Goal: Task Accomplishment & Management: Use online tool/utility

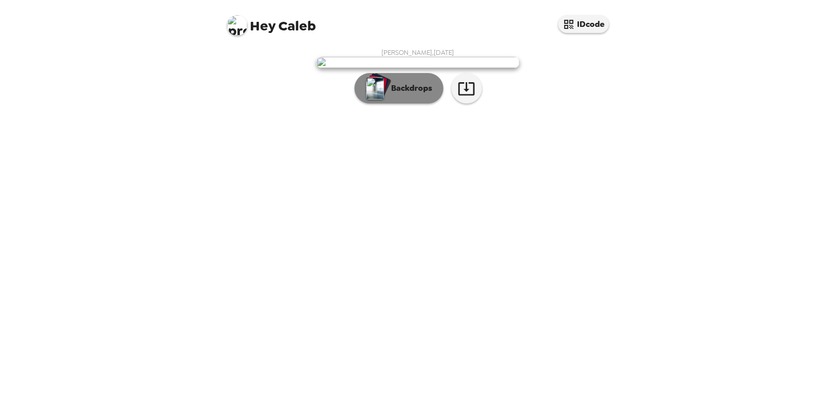
click at [389, 85] on button "Backdrops" at bounding box center [398, 88] width 89 height 30
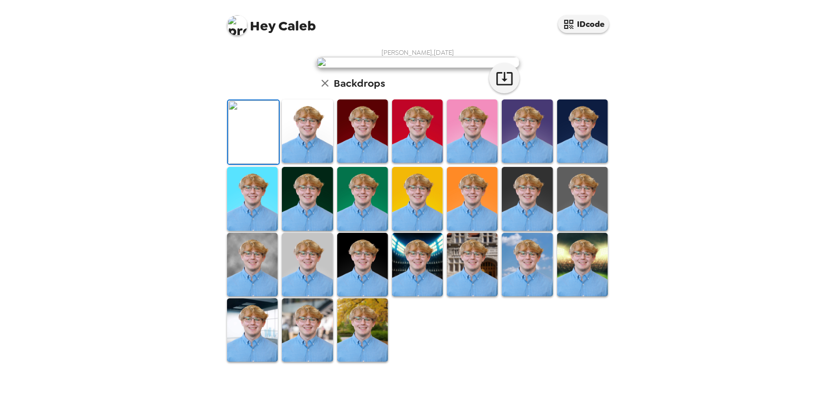
scroll to position [131, 0]
click at [317, 230] on img at bounding box center [307, 198] width 51 height 63
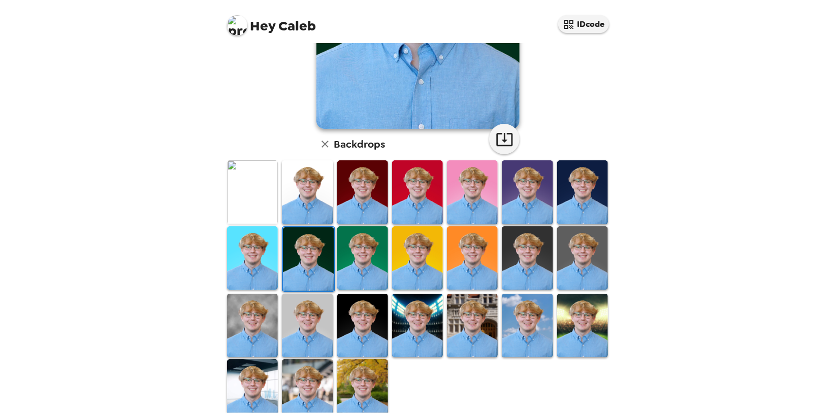
scroll to position [183, 0]
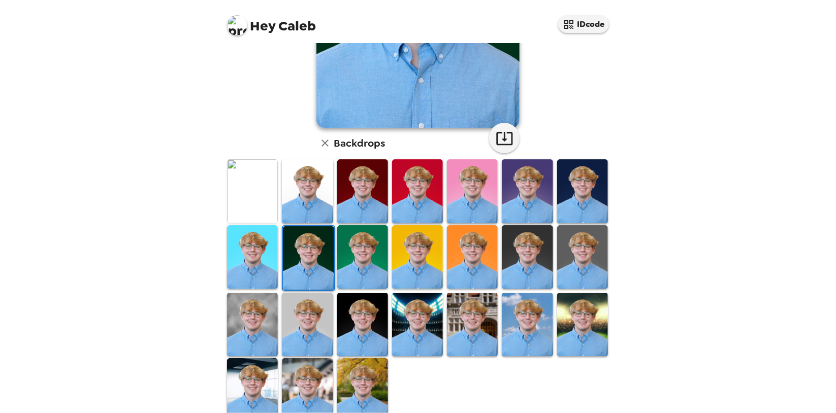
click at [587, 325] on img at bounding box center [582, 324] width 51 height 63
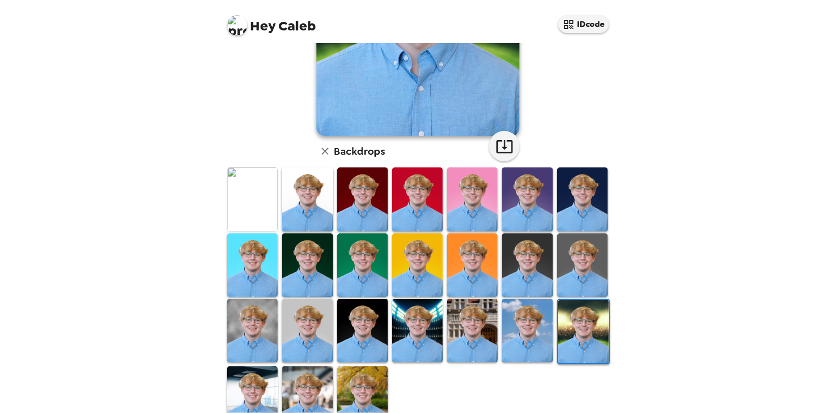
scroll to position [202, 0]
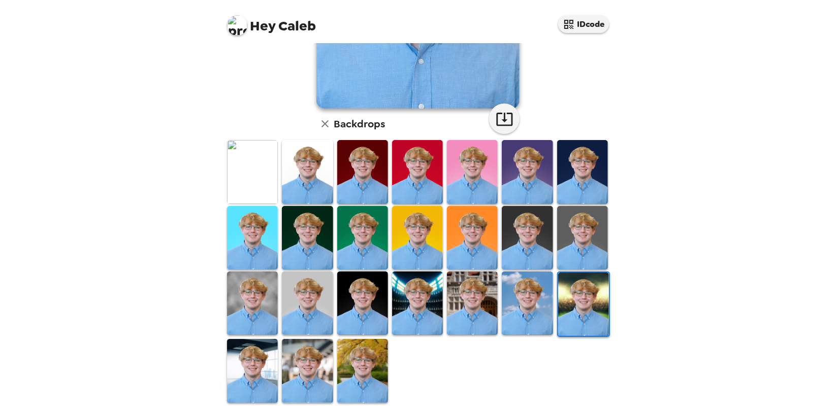
click at [258, 355] on img at bounding box center [252, 370] width 51 height 63
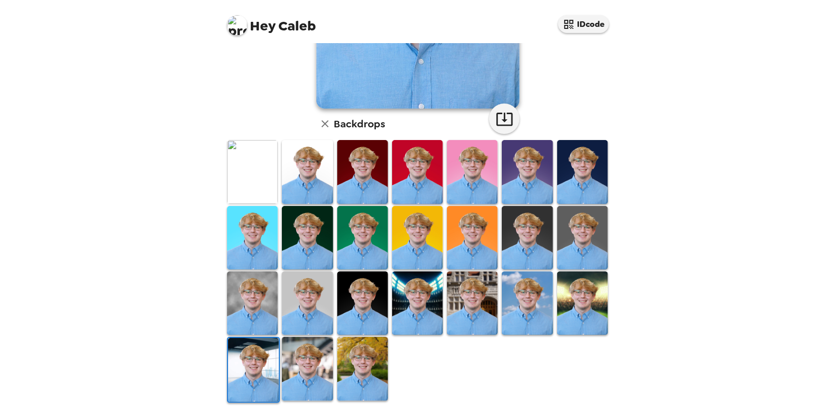
click at [299, 350] on img at bounding box center [307, 368] width 51 height 63
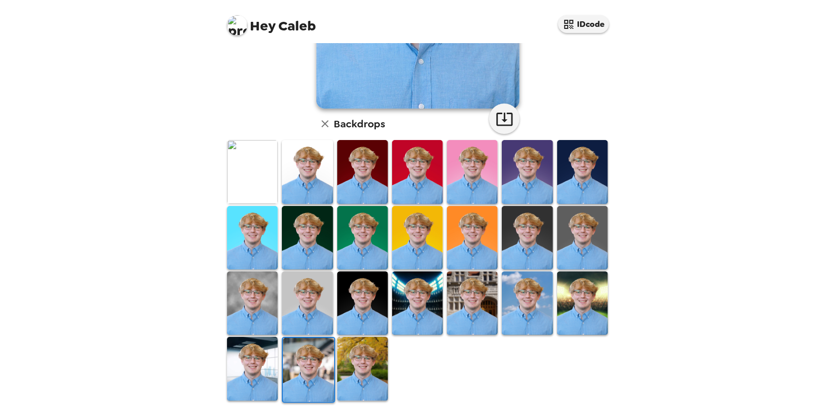
click at [303, 289] on img at bounding box center [307, 303] width 51 height 63
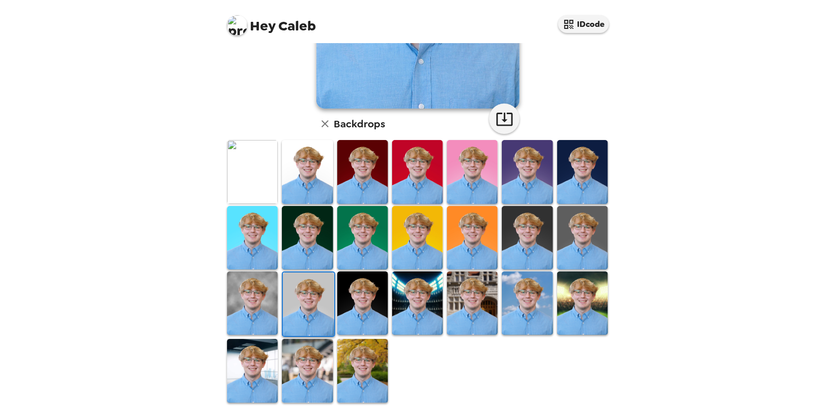
click at [245, 295] on img at bounding box center [252, 303] width 51 height 63
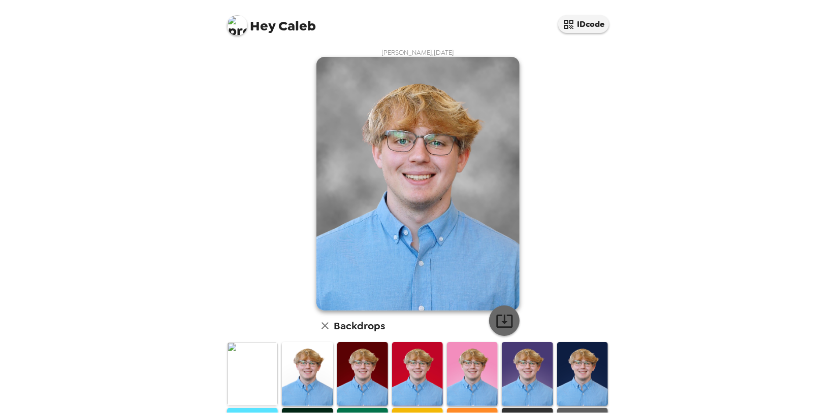
click at [505, 322] on icon "button" at bounding box center [505, 321] width 18 height 18
